Goal: Navigation & Orientation: Find specific page/section

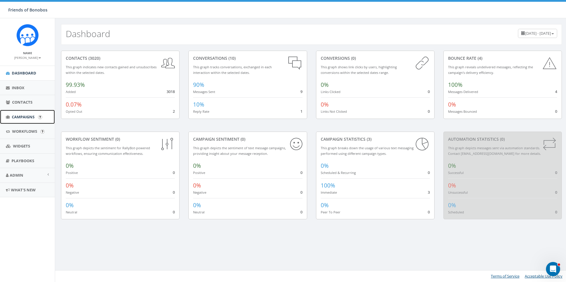
click at [28, 118] on span "Campaigns" at bounding box center [23, 116] width 23 height 5
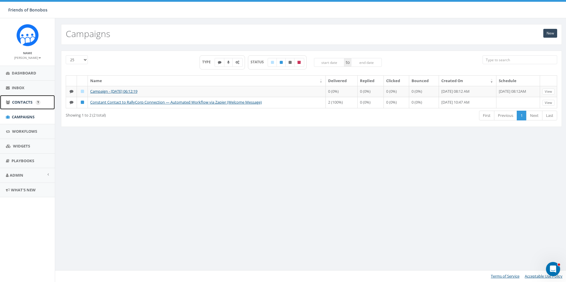
click at [9, 107] on link "Contacts" at bounding box center [27, 102] width 55 height 14
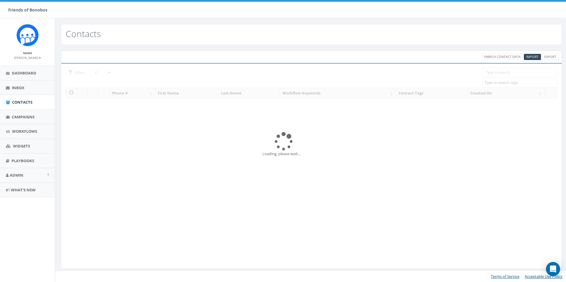
select select
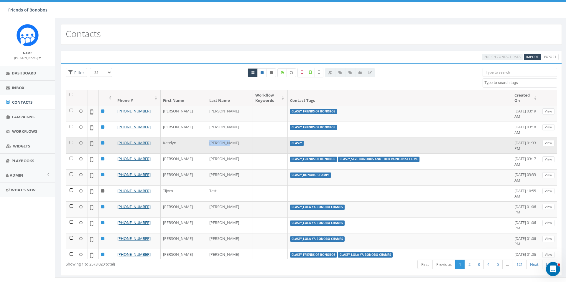
drag, startPoint x: 218, startPoint y: 144, endPoint x: 195, endPoint y: 144, distance: 23.9
click at [207, 144] on td "[PERSON_NAME]" at bounding box center [230, 146] width 46 height 16
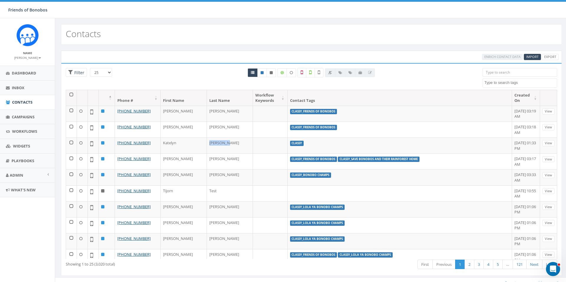
copy td "[PERSON_NAME]"
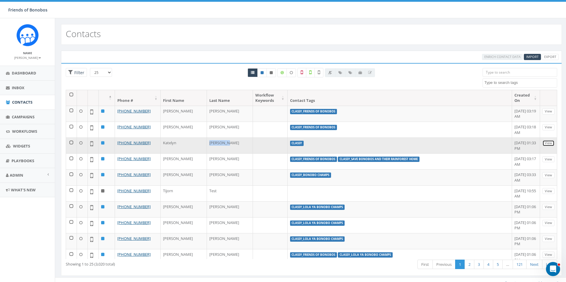
click at [550, 146] on link "View" at bounding box center [548, 143] width 12 height 6
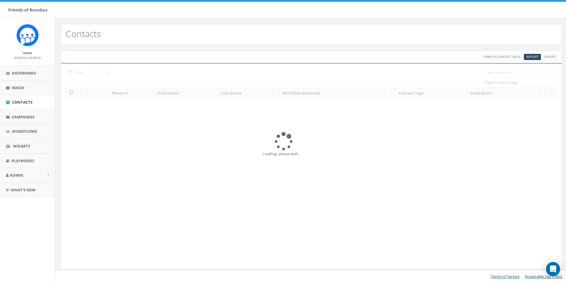
select select
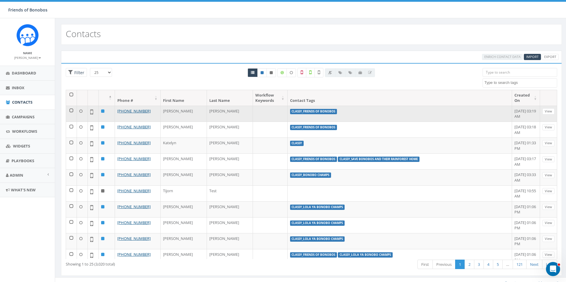
click at [253, 114] on td at bounding box center [270, 114] width 35 height 16
click at [550, 109] on link "View" at bounding box center [548, 111] width 12 height 6
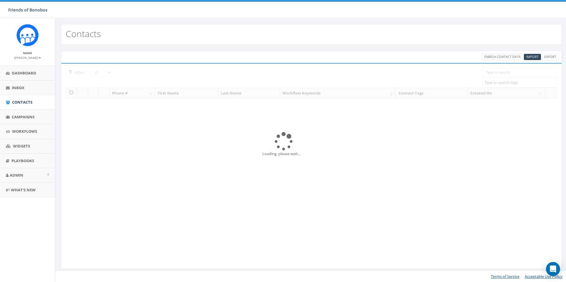
select select
